Goal: Task Accomplishment & Management: Manage account settings

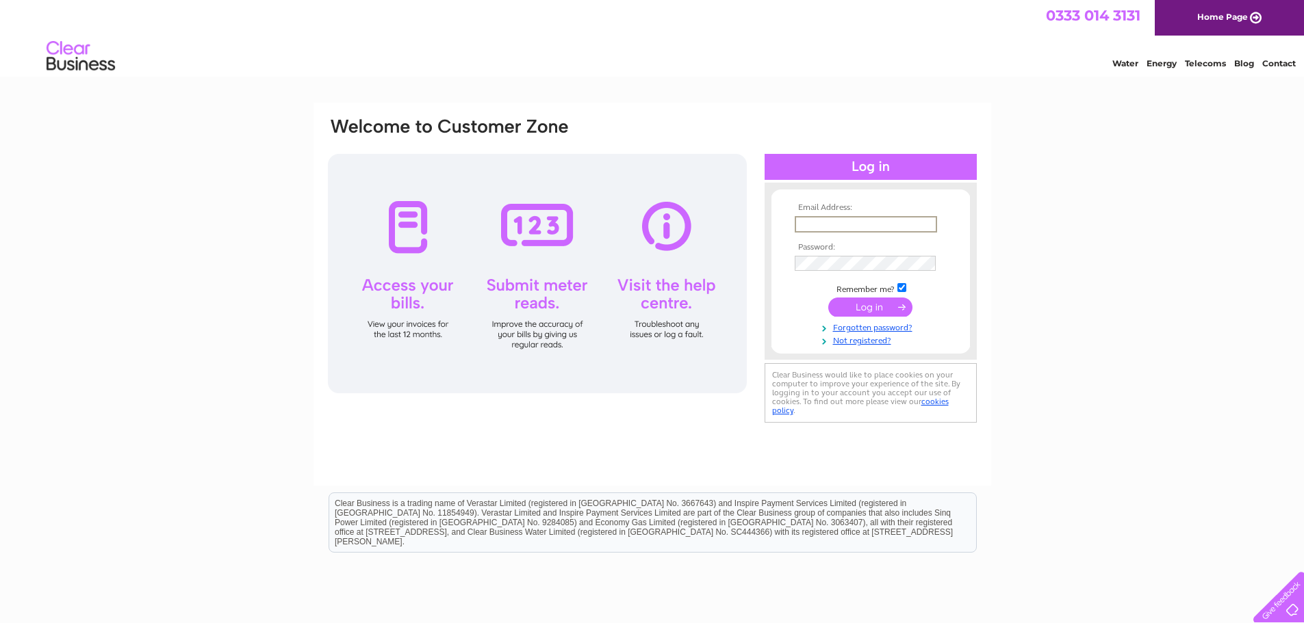
click at [816, 224] on input "text" at bounding box center [865, 224] width 142 height 16
type input "admin@castlehearing.co.uk"
click at [867, 302] on input "submit" at bounding box center [870, 305] width 84 height 19
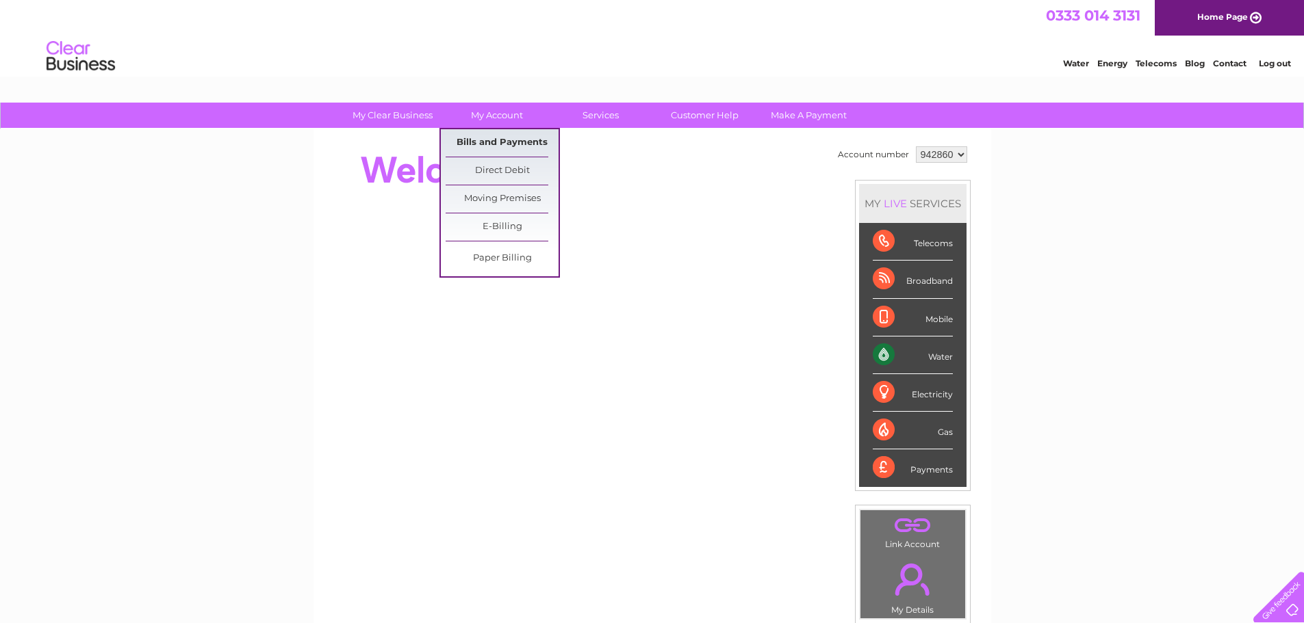
click at [503, 145] on link "Bills and Payments" at bounding box center [501, 142] width 113 height 27
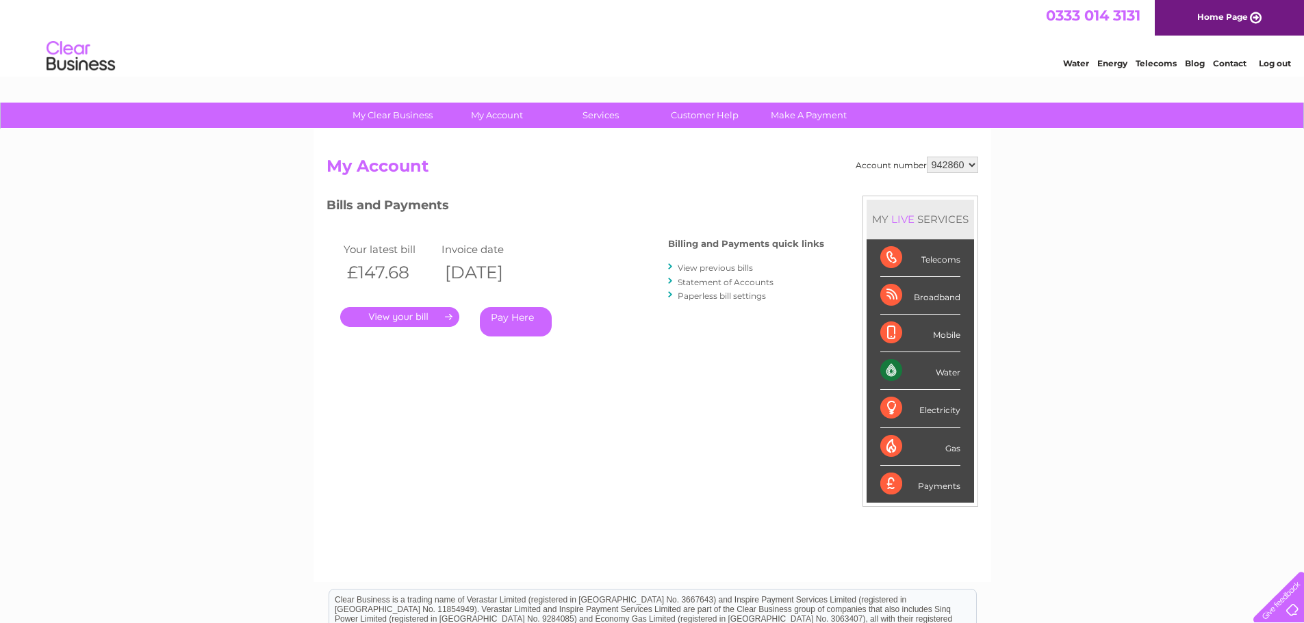
click at [426, 326] on div "Your latest bill Invoice date £147.68 02/09/2025 . Pay Here" at bounding box center [476, 292] width 301 height 130
click at [424, 320] on link "." at bounding box center [399, 317] width 119 height 20
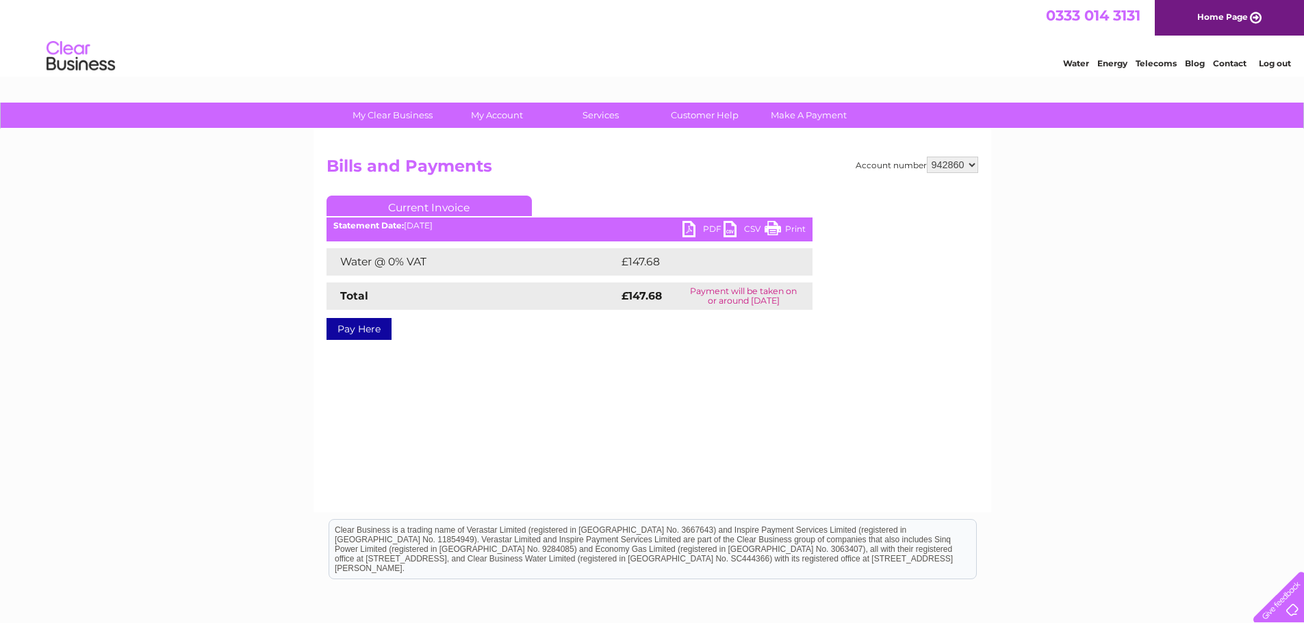
click at [695, 227] on link "PDF" at bounding box center [702, 231] width 41 height 20
